Goal: Transaction & Acquisition: Purchase product/service

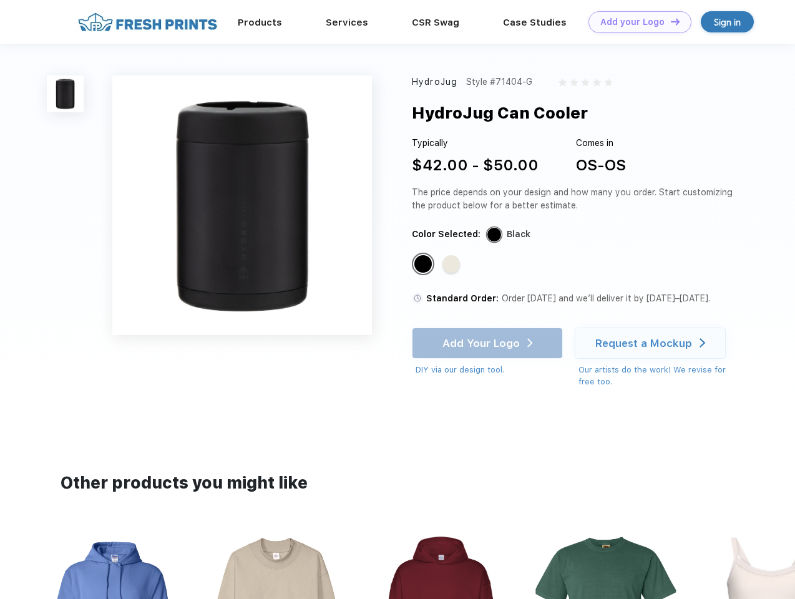
click at [635, 22] on link "Add your Logo Design Tool" at bounding box center [639, 22] width 103 height 22
click at [0, 0] on div "Design Tool" at bounding box center [0, 0] width 0 height 0
click at [670, 21] on link "Add your Logo Design Tool" at bounding box center [639, 22] width 103 height 22
click at [66, 94] on img at bounding box center [65, 94] width 37 height 37
click at [424, 265] on div "Standard Color" at bounding box center [422, 263] width 17 height 17
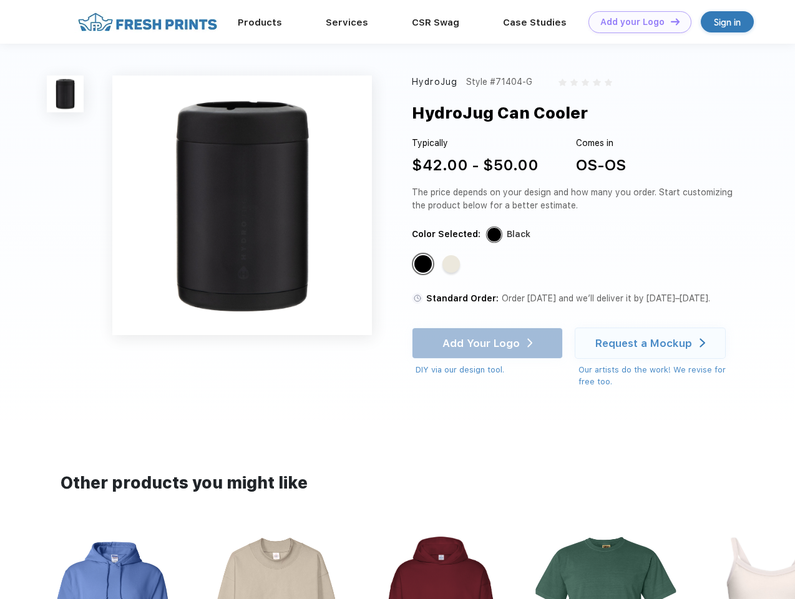
click at [452, 265] on div "Standard Color" at bounding box center [450, 263] width 17 height 17
click at [489, 343] on div "Add Your Logo DIY via our design tool. Ah shoot! This product isn't up in our d…" at bounding box center [487, 352] width 151 height 49
click at [652, 343] on div "Request a Mockup" at bounding box center [643, 343] width 97 height 12
